Goal: Navigation & Orientation: Find specific page/section

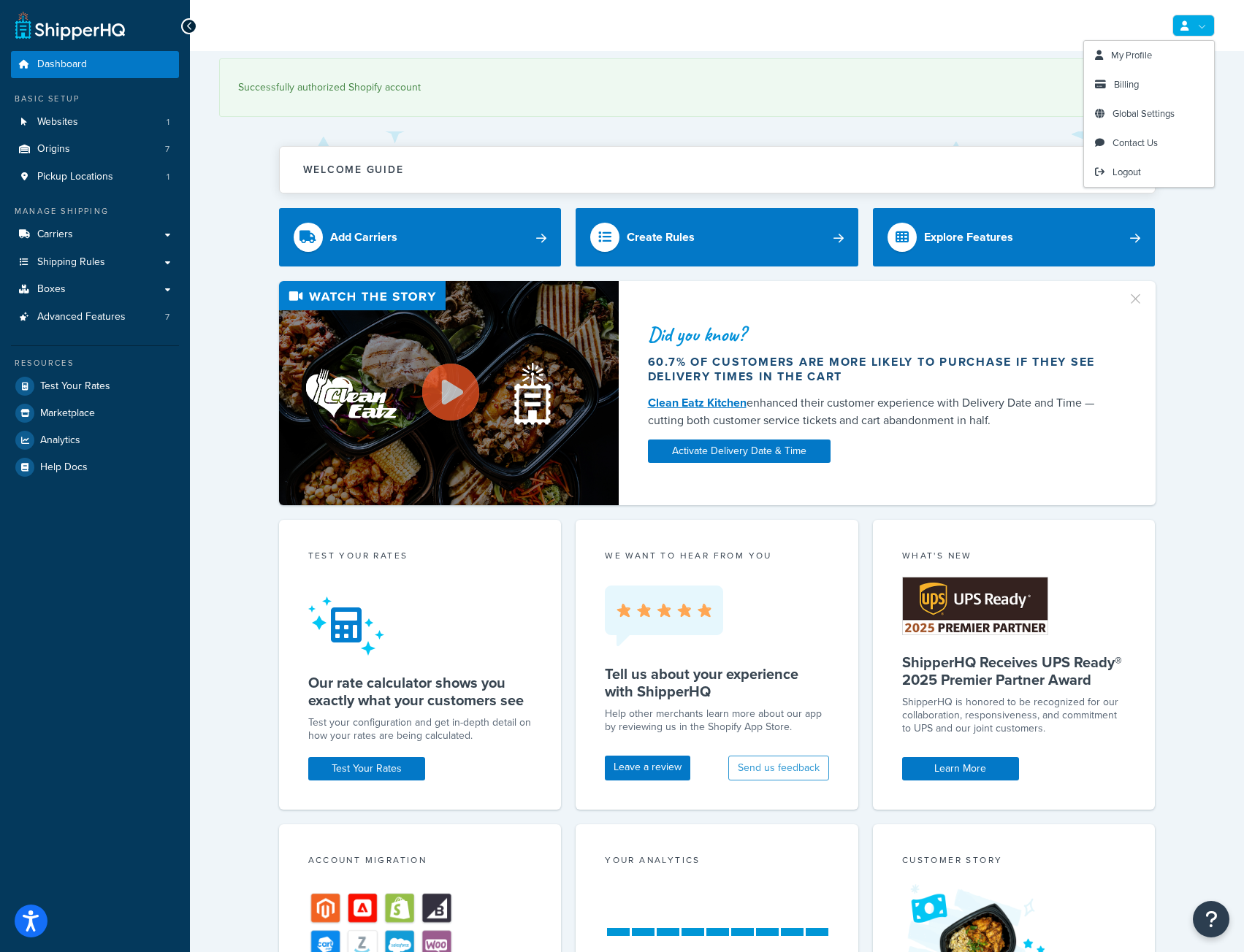
click at [1198, 29] on link at bounding box center [1194, 26] width 43 height 22
click at [1193, 27] on link at bounding box center [1194, 26] width 43 height 22
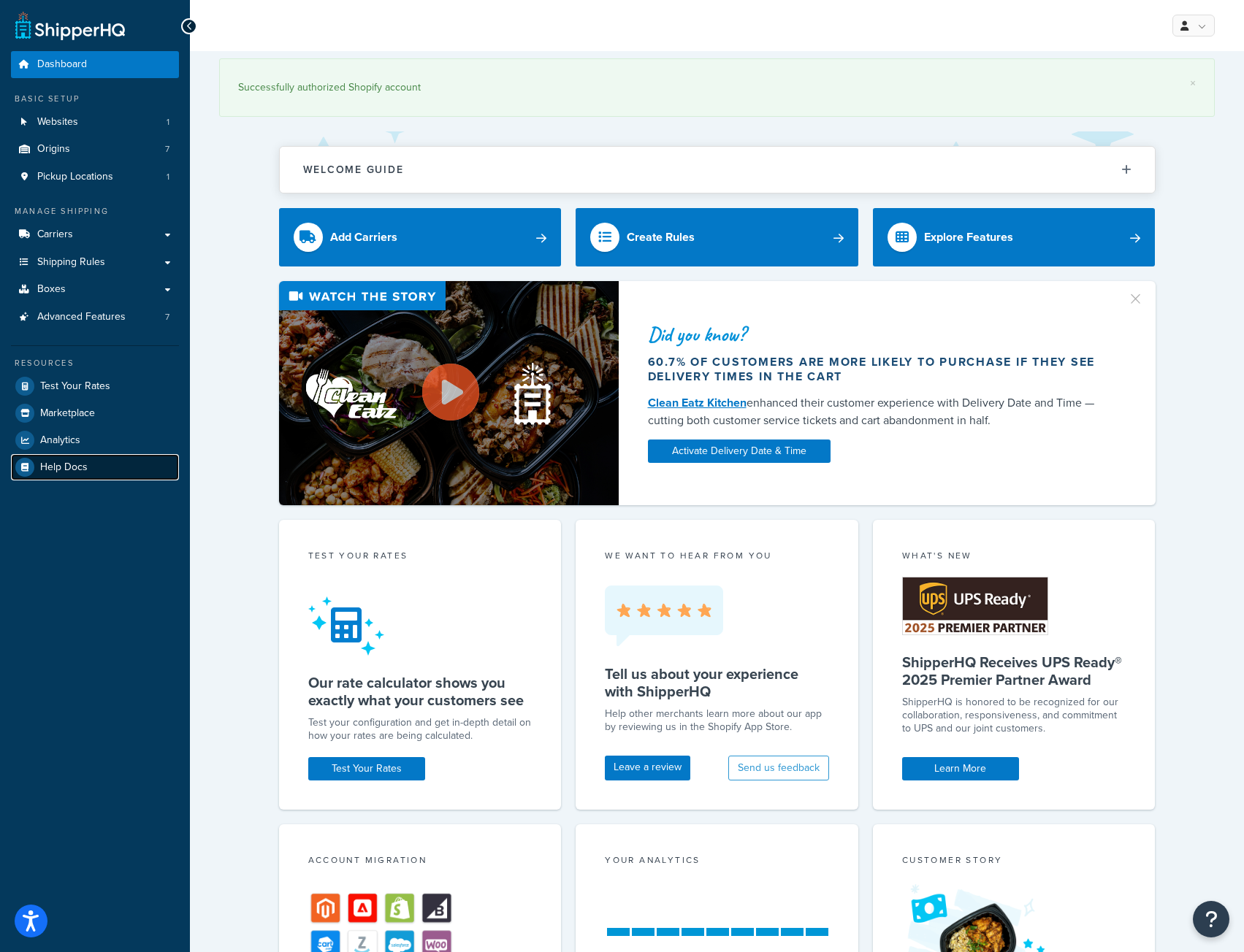
click at [92, 463] on link "Help Docs" at bounding box center [95, 467] width 168 height 27
